Goal: Transaction & Acquisition: Purchase product/service

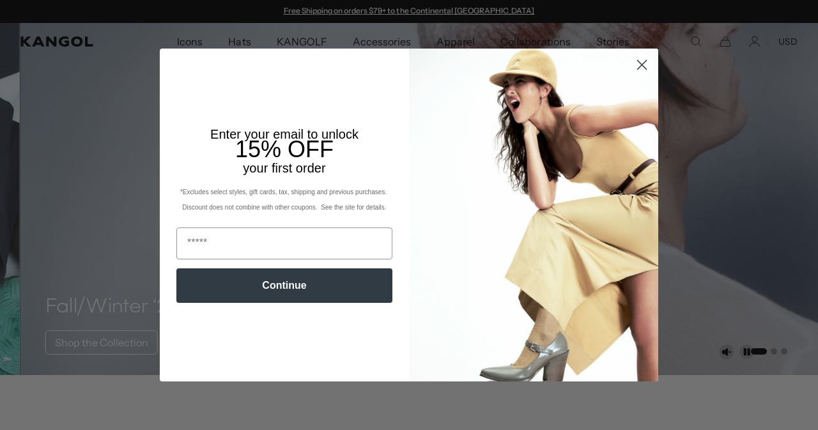
click at [636, 68] on circle "Close dialog" at bounding box center [641, 64] width 21 height 21
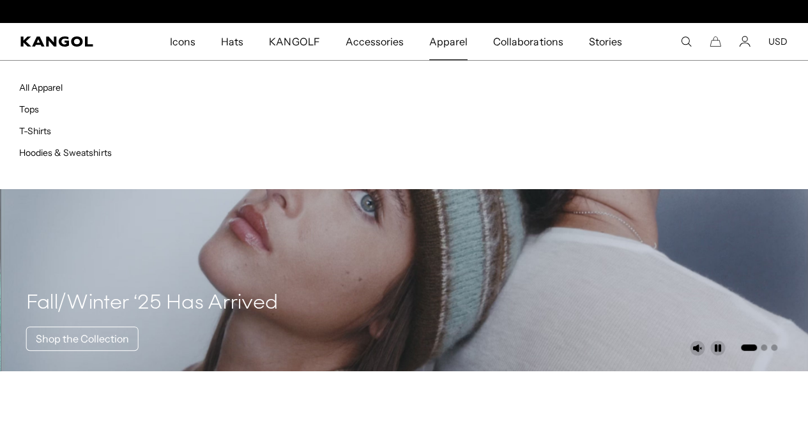
click at [443, 43] on span "Apparel" at bounding box center [448, 41] width 38 height 37
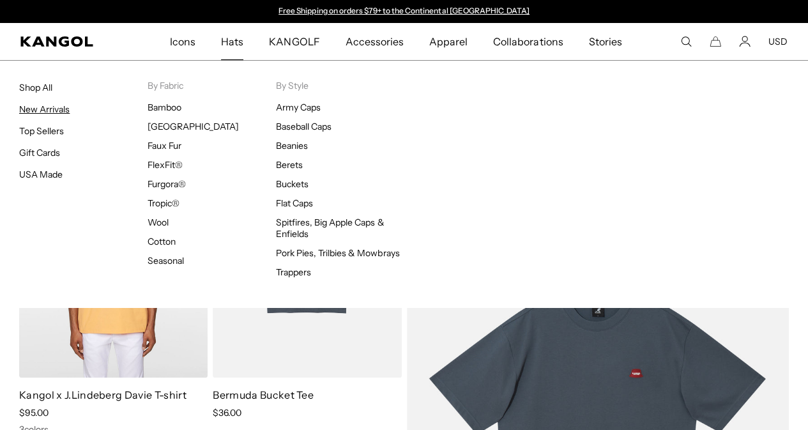
click at [43, 104] on link "New Arrivals" at bounding box center [44, 110] width 50 height 12
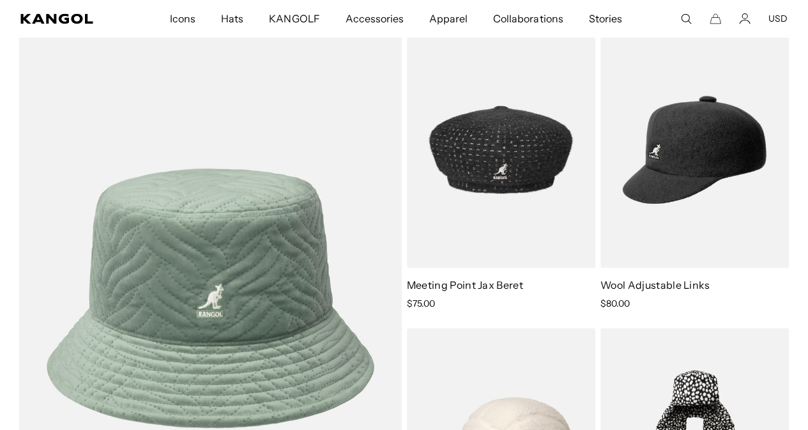
scroll to position [3407, 0]
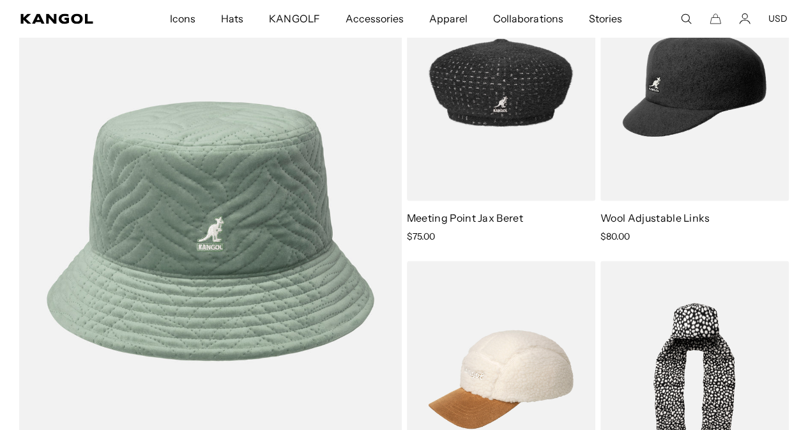
click at [689, 21] on icon "Search here" at bounding box center [686, 19] width 12 height 12
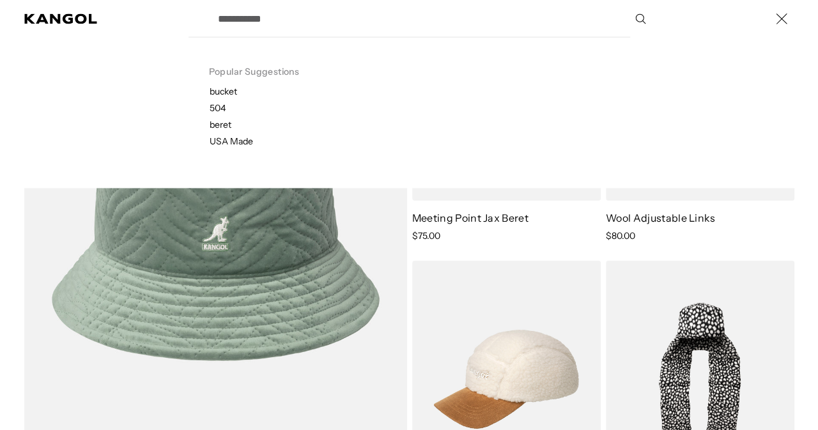
scroll to position [0, 0]
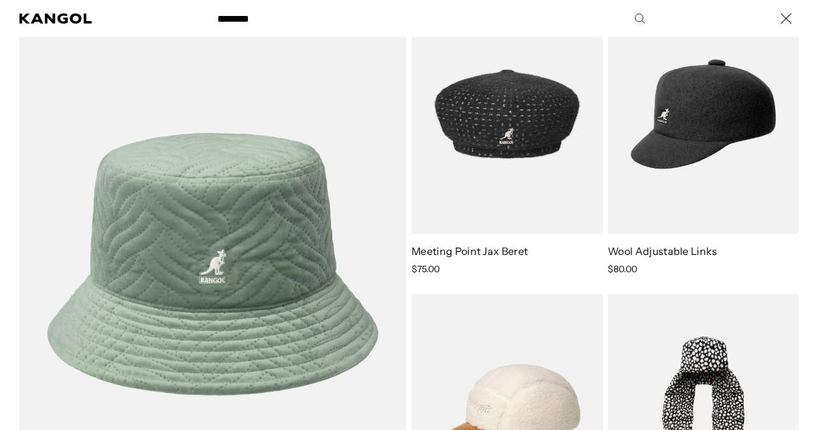
type input "*******"
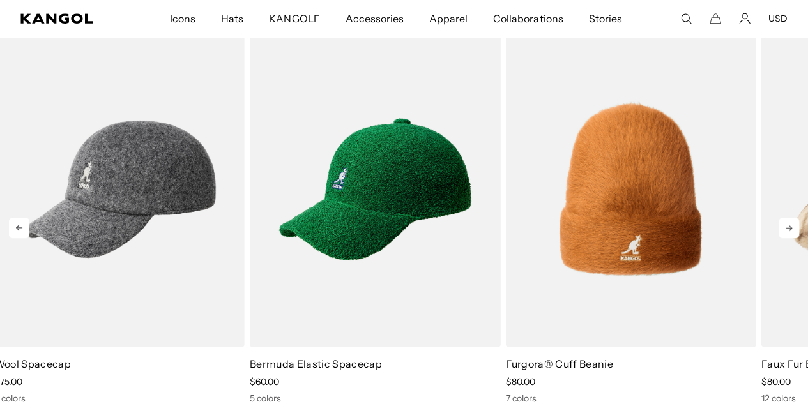
scroll to position [0, 263]
click at [792, 226] on icon at bounding box center [789, 228] width 20 height 20
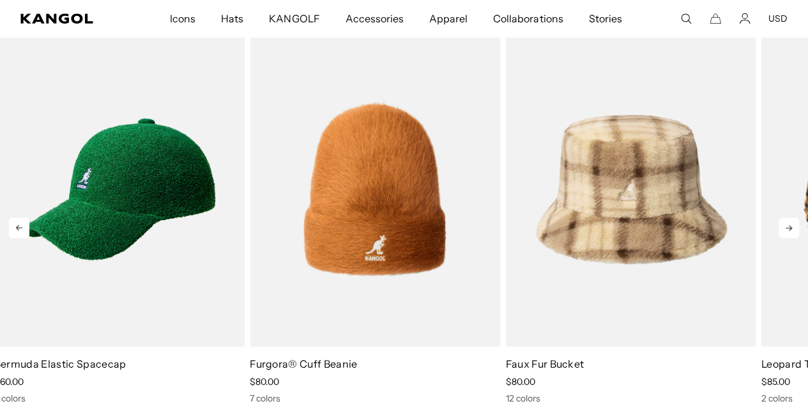
click at [792, 226] on icon at bounding box center [789, 228] width 20 height 20
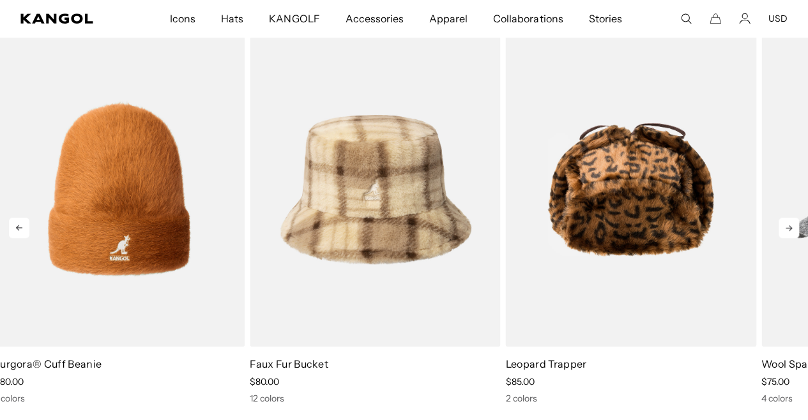
click at [792, 226] on icon at bounding box center [789, 228] width 20 height 20
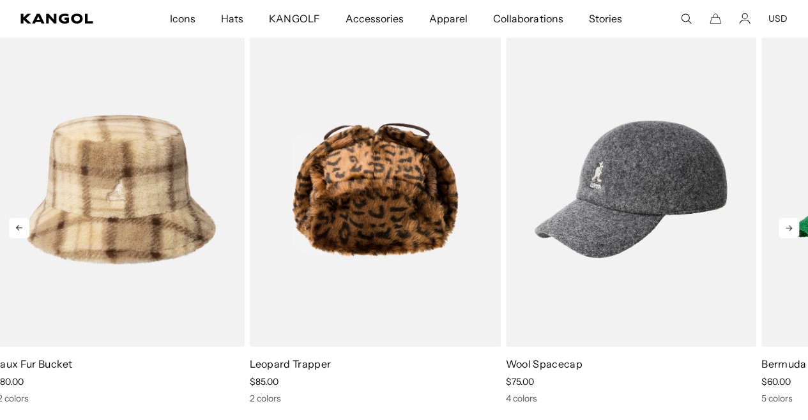
click at [792, 226] on icon at bounding box center [789, 228] width 20 height 20
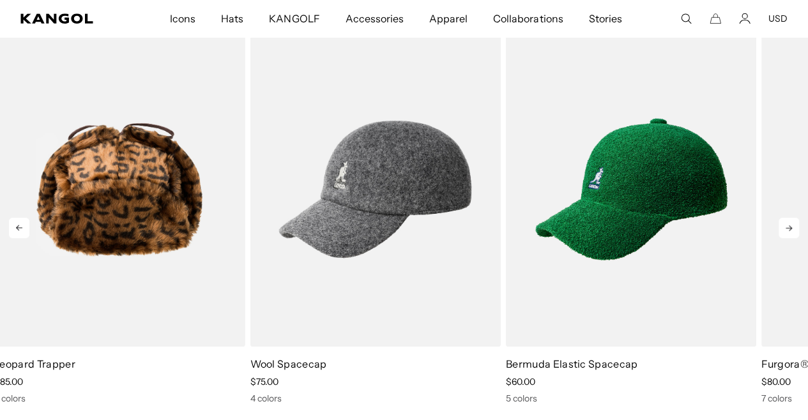
scroll to position [0, 0]
click at [792, 226] on icon at bounding box center [789, 228] width 20 height 20
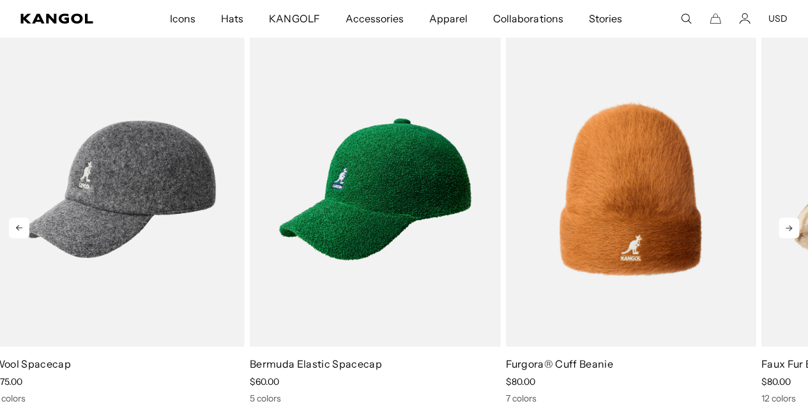
click at [792, 226] on icon at bounding box center [789, 228] width 20 height 20
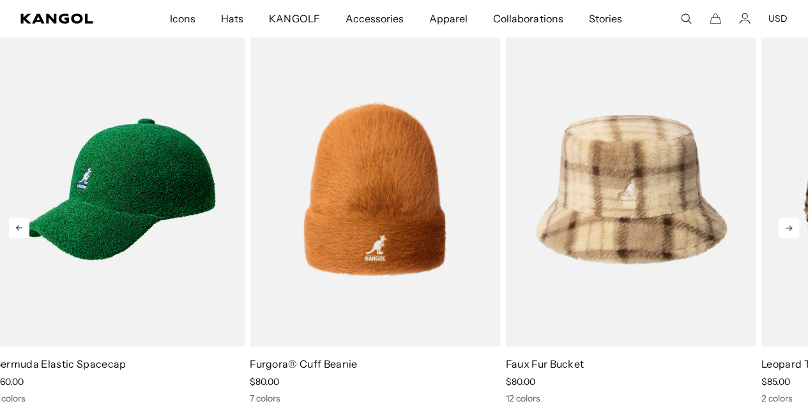
click at [792, 228] on icon at bounding box center [789, 228] width 20 height 20
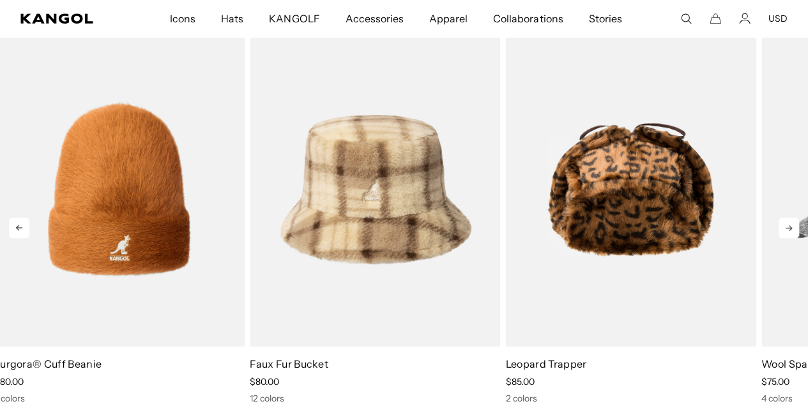
click at [792, 228] on icon at bounding box center [789, 228] width 20 height 20
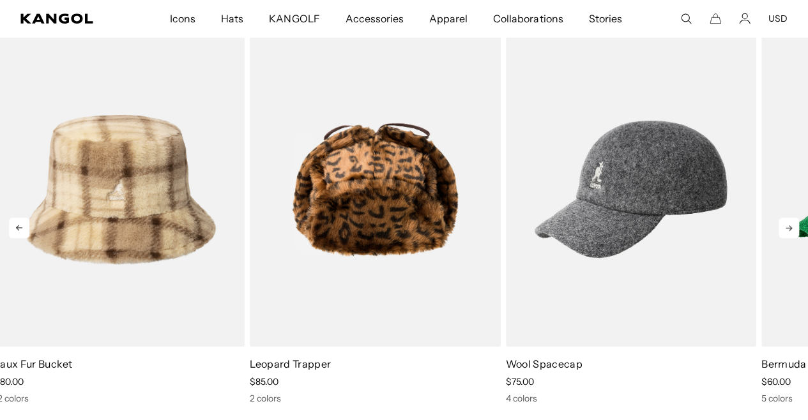
scroll to position [0, 263]
click at [792, 228] on icon at bounding box center [789, 228] width 20 height 20
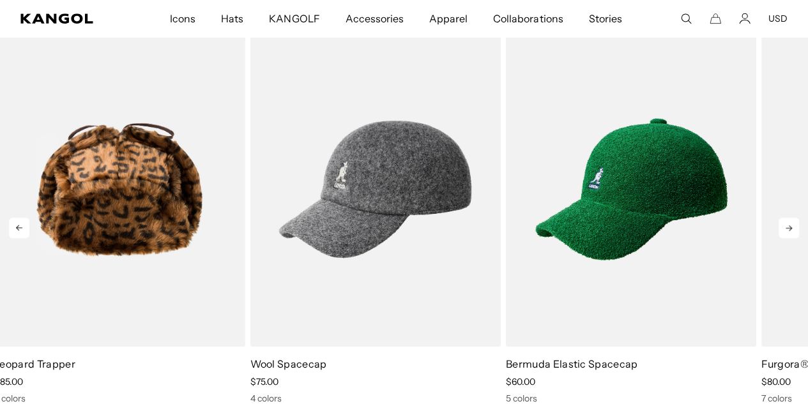
click at [792, 228] on icon at bounding box center [789, 228] width 20 height 20
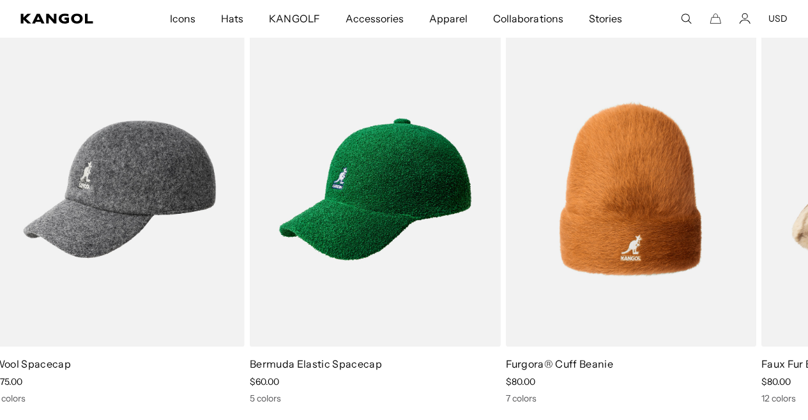
scroll to position [0, 0]
